Goal: Share content: Share content

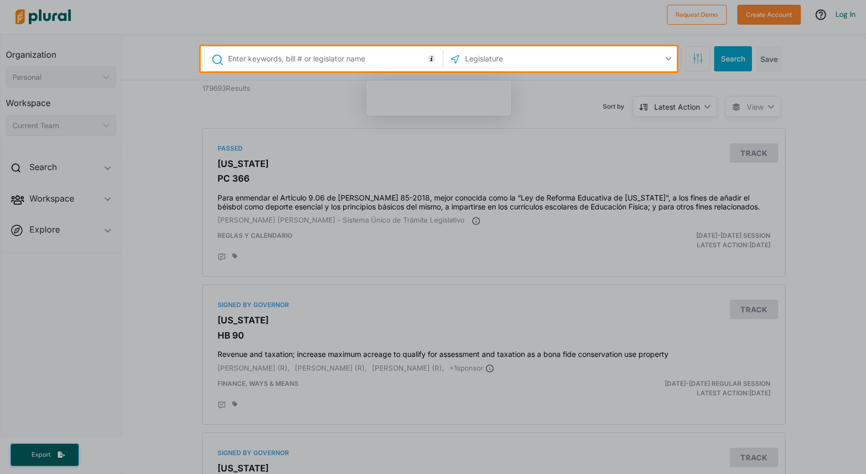
click at [496, 59] on input "text" at bounding box center [520, 59] width 112 height 20
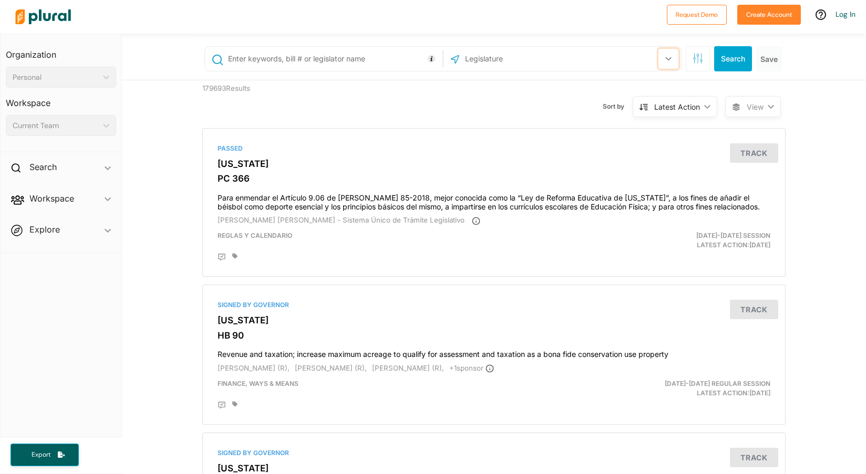
click at [659, 57] on button "button" at bounding box center [668, 59] width 20 height 20
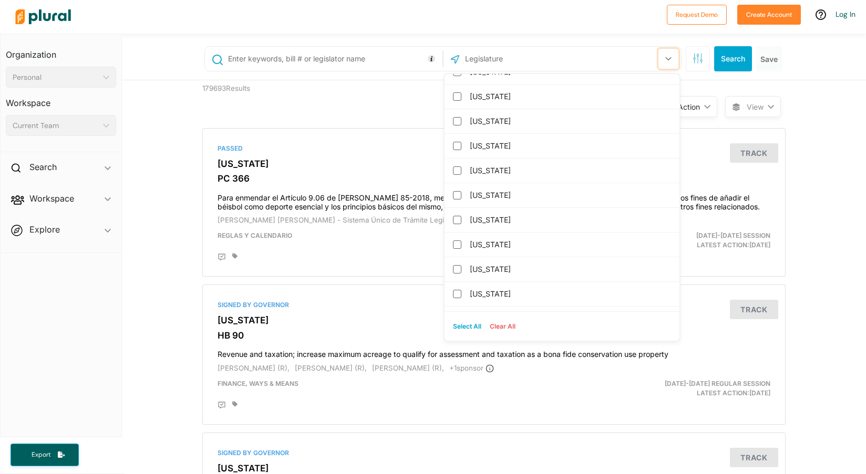
scroll to position [263, 0]
click at [457, 171] on div "[US_STATE]" at bounding box center [561, 169] width 235 height 25
click at [454, 170] on input "[US_STATE]" at bounding box center [457, 169] width 8 height 8
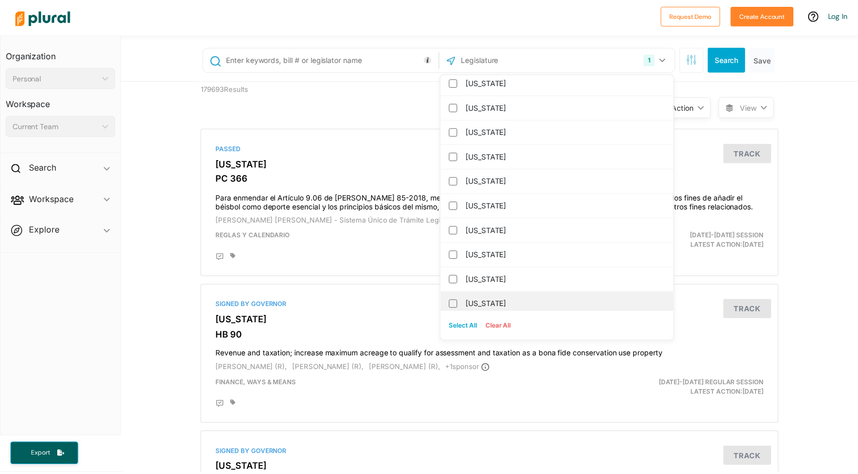
scroll to position [0, 0]
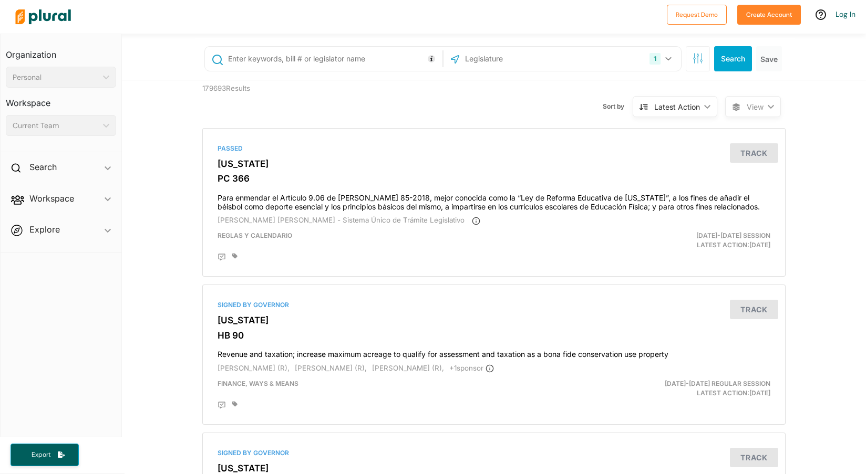
click at [276, 60] on input "text" at bounding box center [333, 59] width 213 height 20
click at [363, 57] on input "text" at bounding box center [333, 59] width 213 height 20
paste input "HB3247"
type input "HB3247"
click at [716, 57] on button "Search" at bounding box center [733, 58] width 38 height 25
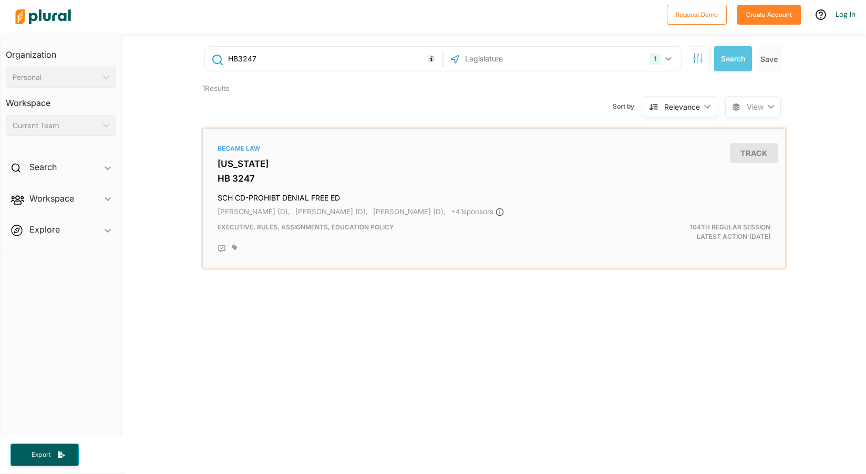
click at [229, 179] on h3 "HB 3247" at bounding box center [493, 178] width 552 height 11
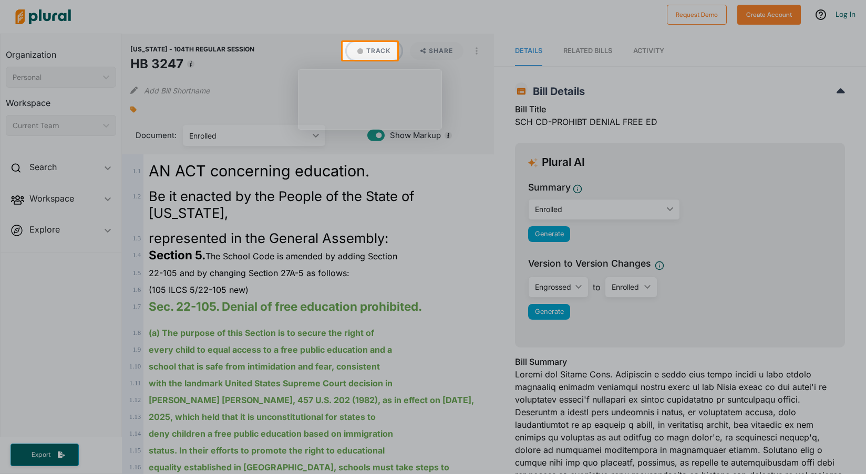
click at [365, 49] on button "Track" at bounding box center [374, 51] width 55 height 18
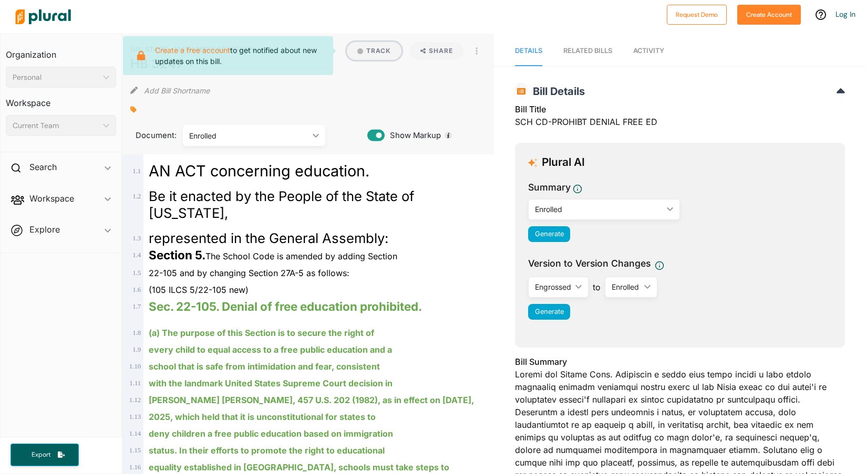
click at [369, 50] on button "Track" at bounding box center [374, 51] width 55 height 18
click at [846, 14] on link "Log In" at bounding box center [845, 13] width 20 height 9
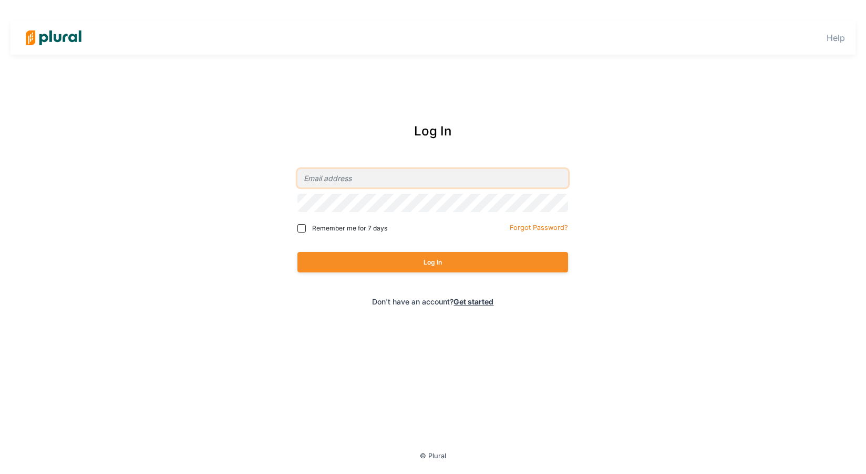
click at [389, 182] on input "email" at bounding box center [432, 178] width 270 height 18
type input "[PERSON_NAME][EMAIL_ADDRESS][DOMAIN_NAME]"
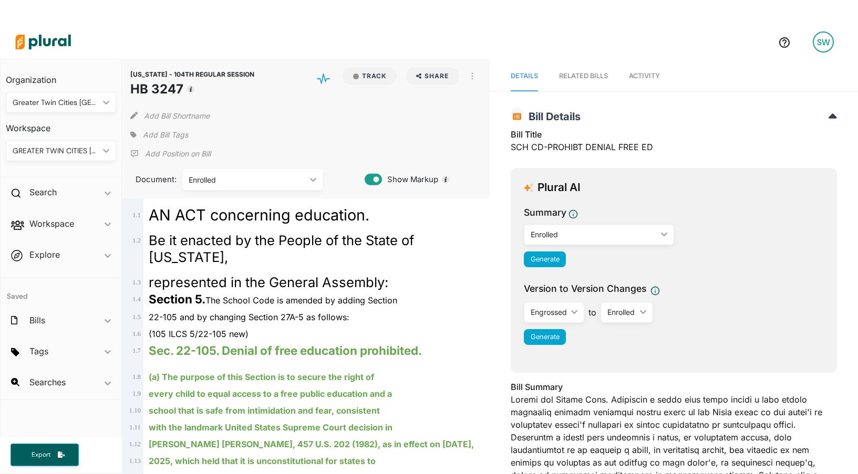
click at [107, 150] on icon "ic_keyboard_arrow_down" at bounding box center [104, 151] width 11 height 5
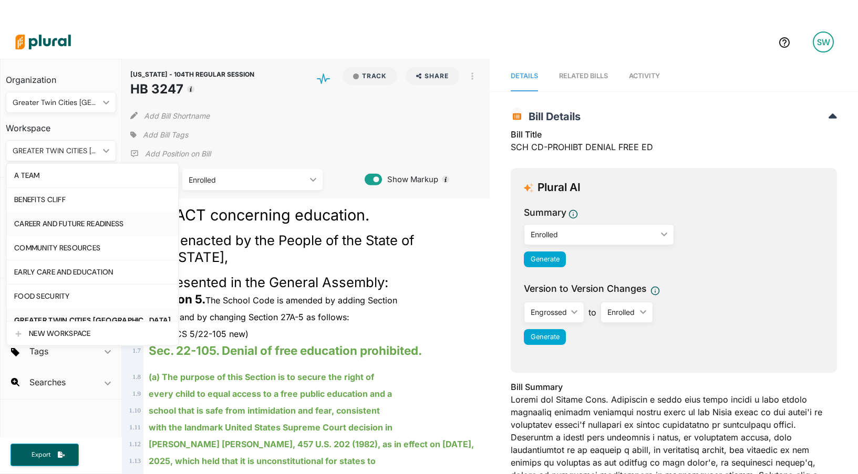
click at [90, 223] on div "CAREER AND FUTURE READINESS" at bounding box center [92, 224] width 157 height 9
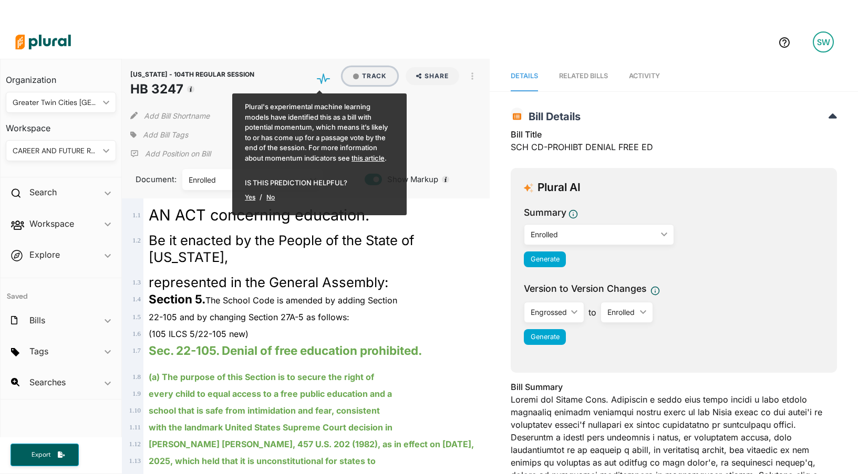
click at [372, 77] on button "Track" at bounding box center [369, 76] width 55 height 18
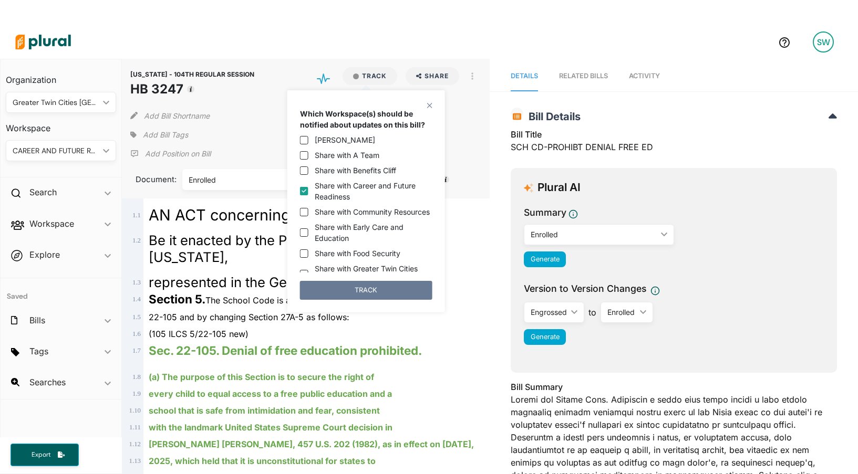
click at [368, 290] on button "TRACK" at bounding box center [366, 290] width 132 height 19
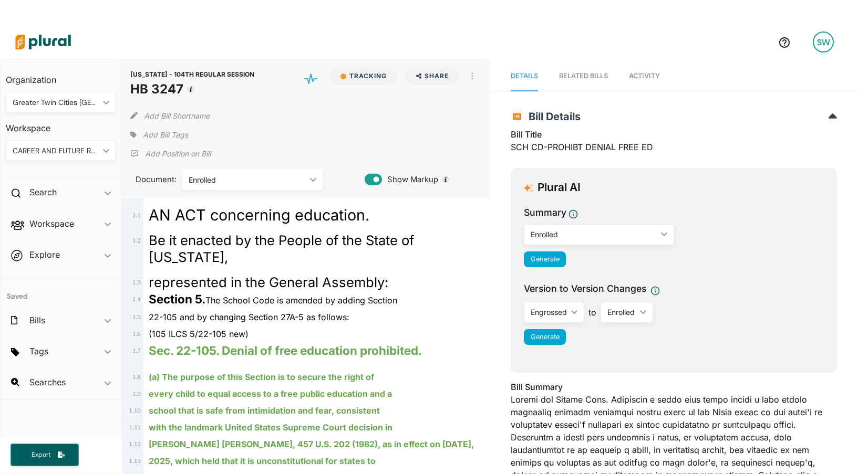
click at [590, 242] on div "Enrolled ic_keyboard_arrow_down" at bounding box center [599, 234] width 150 height 21
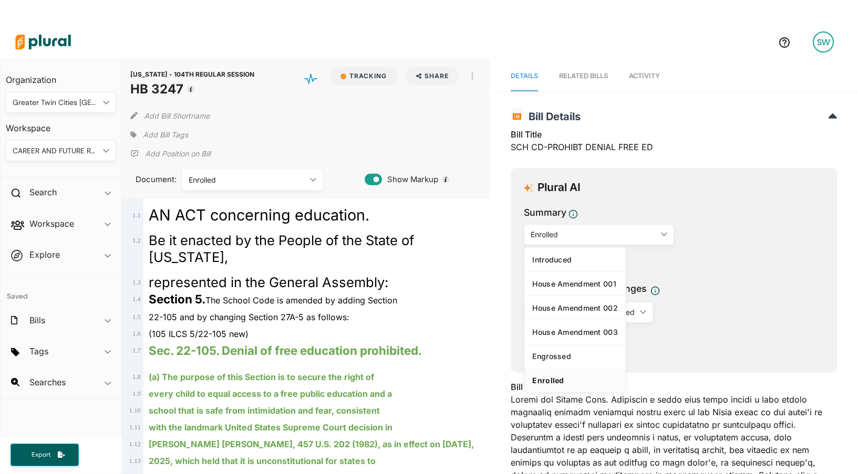
click at [717, 242] on div "Summary Enrolled ic_keyboard_arrow_down Introduced House Amendment 001 House Am…" at bounding box center [674, 239] width 300 height 67
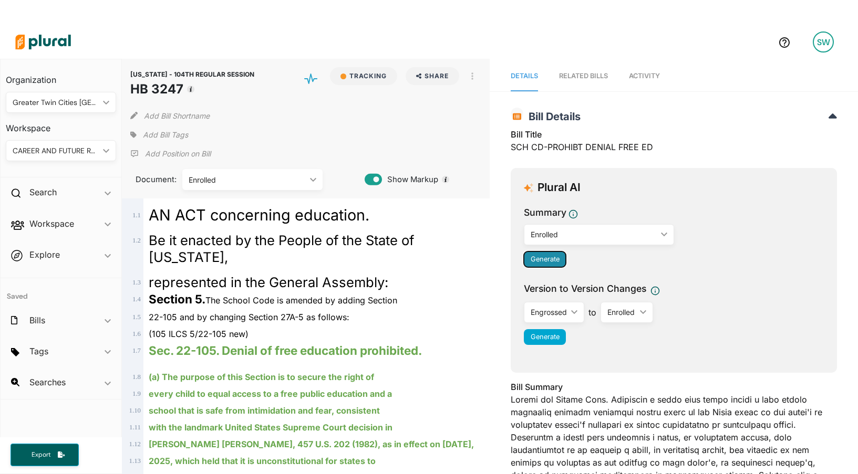
click at [544, 259] on span "Generate" at bounding box center [544, 259] width 29 height 8
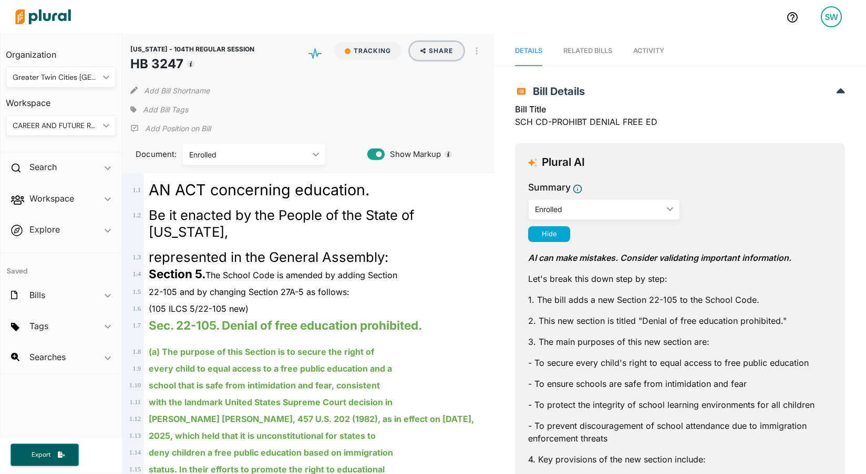
click at [444, 47] on button "Share" at bounding box center [437, 51] width 54 height 18
click at [474, 50] on button "button" at bounding box center [476, 51] width 18 height 18
click at [435, 50] on button "Share" at bounding box center [437, 51] width 54 height 18
click at [432, 72] on div "Email" at bounding box center [460, 74] width 64 height 9
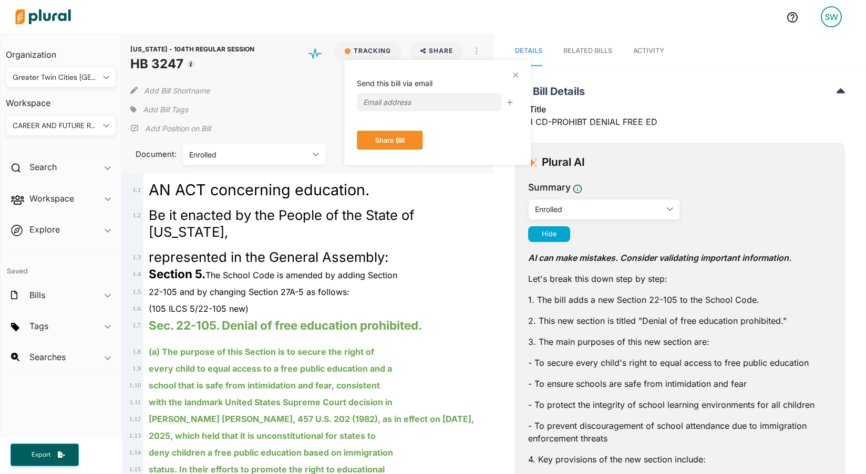
click at [514, 76] on polygon at bounding box center [515, 74] width 9 height 9
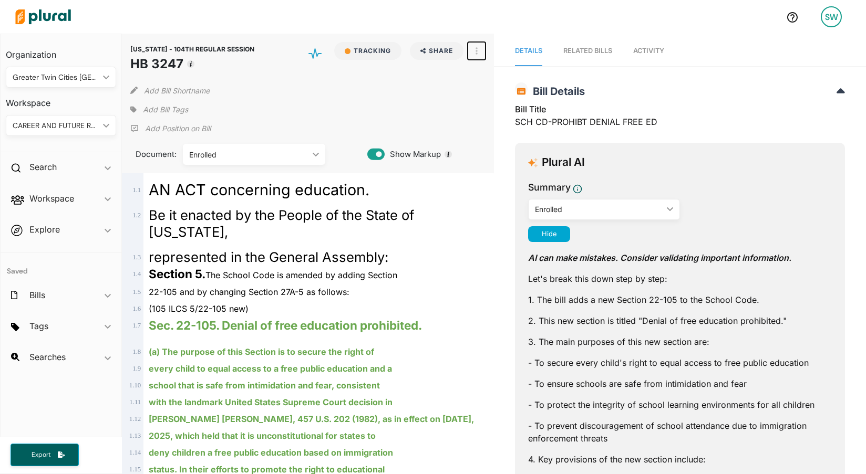
click at [475, 49] on icon "button" at bounding box center [476, 51] width 2 height 8
click at [429, 78] on div "Add Bill Shortname" at bounding box center [307, 88] width 355 height 21
click at [434, 51] on button "Share" at bounding box center [437, 51] width 54 height 18
click at [428, 75] on div "Email" at bounding box center [460, 74] width 64 height 9
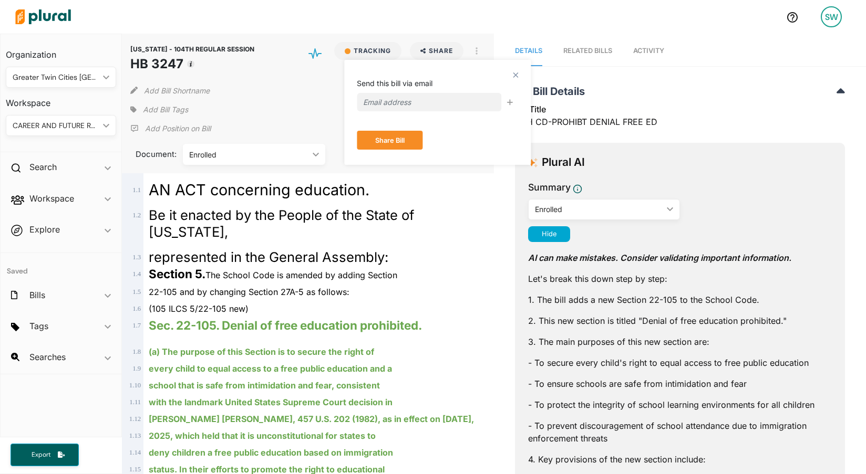
click at [415, 104] on input "email" at bounding box center [429, 102] width 144 height 18
type input "[PERSON_NAME][EMAIL_ADDRESS][DOMAIN_NAME]"
click at [337, 26] on div at bounding box center [394, 16] width 767 height 37
